Goal: Task Accomplishment & Management: Use online tool/utility

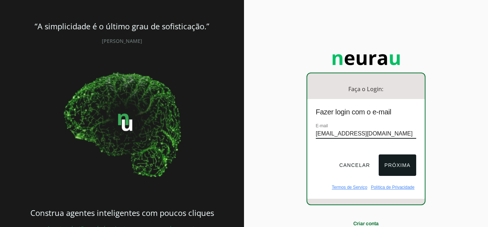
type input "[EMAIL_ADDRESS][DOMAIN_NAME]"
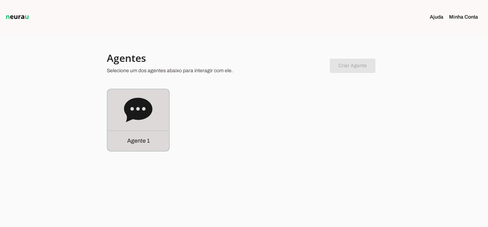
click at [148, 113] on icon at bounding box center [138, 109] width 28 height 24
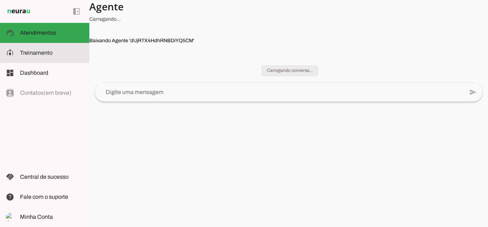
click at [45, 56] on span "Treinamento" at bounding box center [36, 53] width 32 height 6
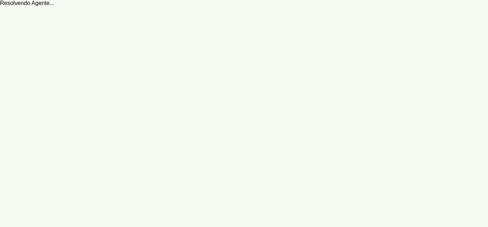
click at [54, 5] on robot-train-page at bounding box center [244, 113] width 488 height 227
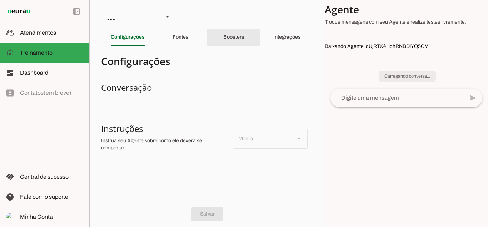
click at [230, 41] on div "Boosters" at bounding box center [233, 37] width 21 height 17
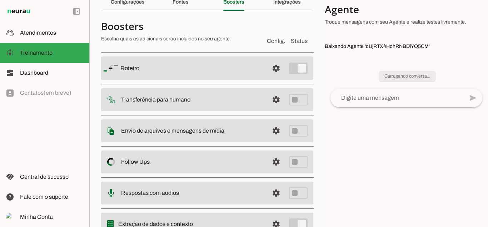
scroll to position [68, 0]
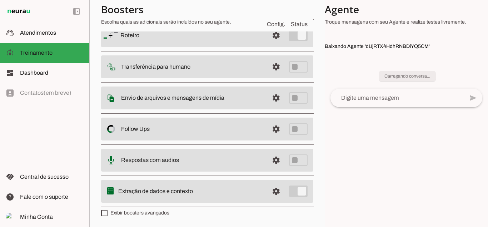
click at [276, 97] on section "Agente 1 Criar Agente Você atingiu o limite de IAs Neurau permitidas. Atualize …" at bounding box center [206, 113] width 235 height 227
click at [278, 96] on section "Agente 1 Criar Agente Você atingiu o limite de IAs Neurau permitidas. Atualize …" at bounding box center [206, 113] width 235 height 227
click at [277, 100] on section "Agente 1 Criar Agente Você atingiu o limite de IAs Neurau permitidas. Atualize …" at bounding box center [206, 113] width 235 height 227
click at [300, 99] on section "Agente 1 Criar Agente Você atingiu o limite de IAs Neurau permitidas. Atualize …" at bounding box center [206, 113] width 235 height 227
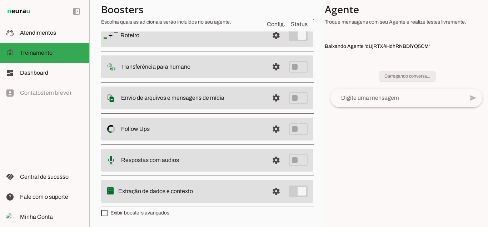
scroll to position [0, 0]
